Goal: Information Seeking & Learning: Learn about a topic

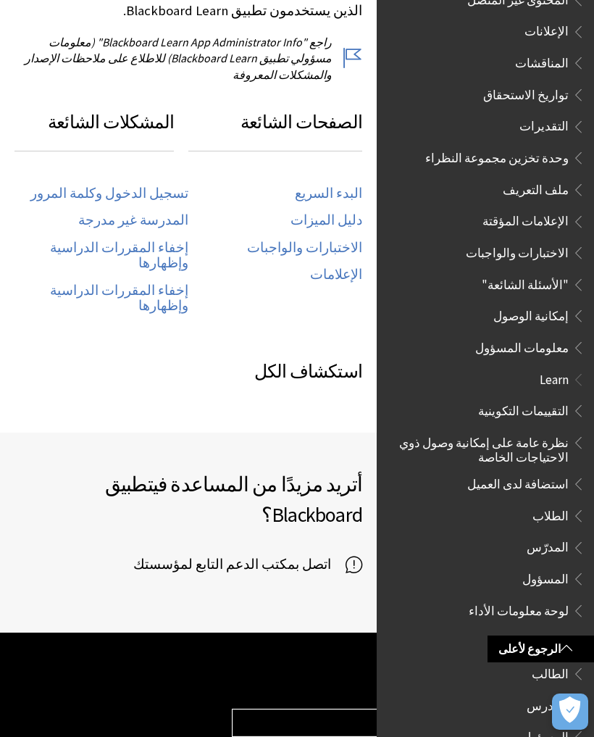
scroll to position [794, 0]
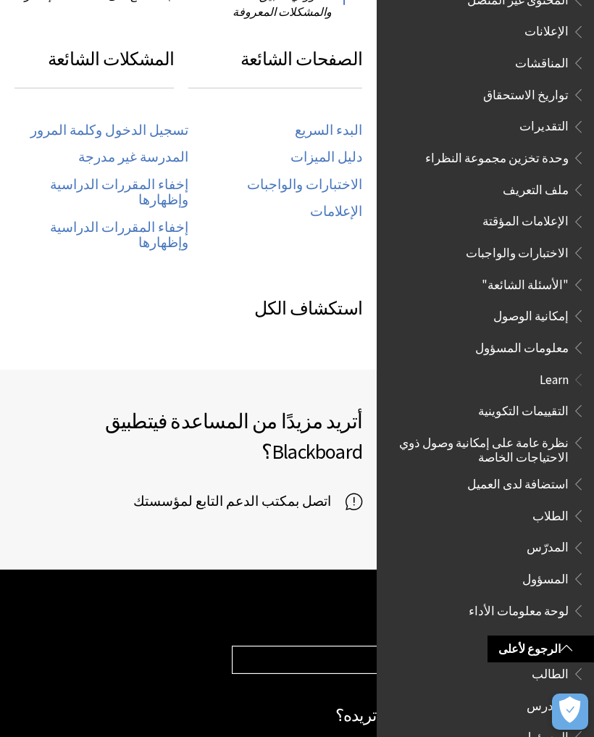
click at [322, 606] on h2 "مساعدة منتجات Blackboard" at bounding box center [406, 618] width 348 height 25
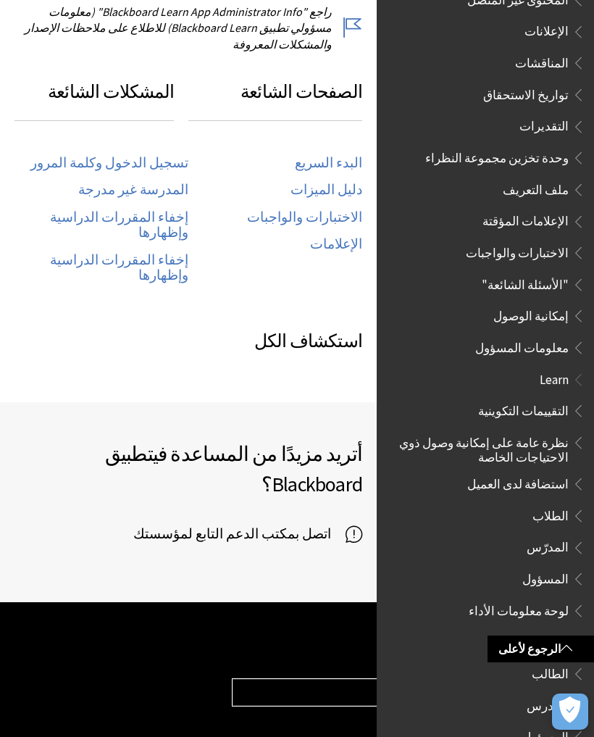
scroll to position [762, 0]
